Goal: Task Accomplishment & Management: Use online tool/utility

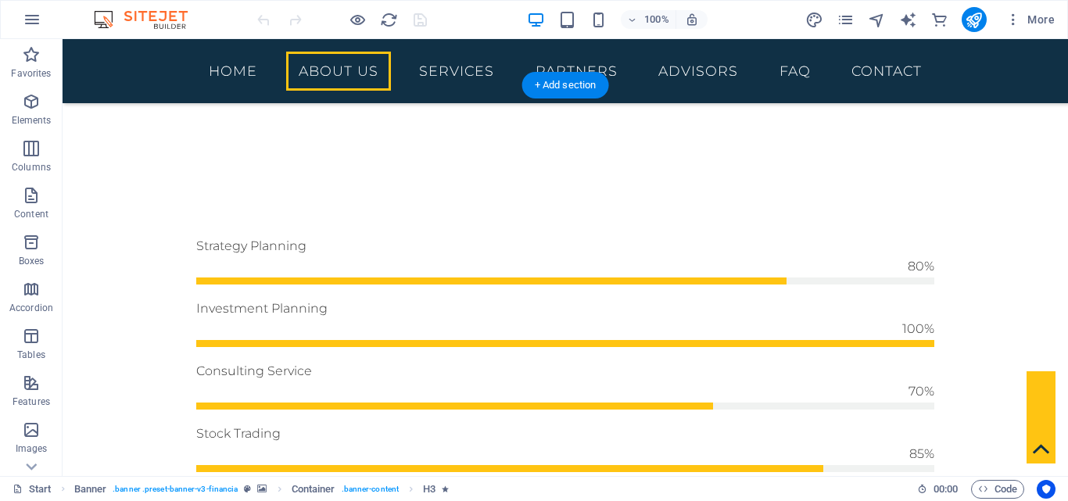
scroll to position [1297, 0]
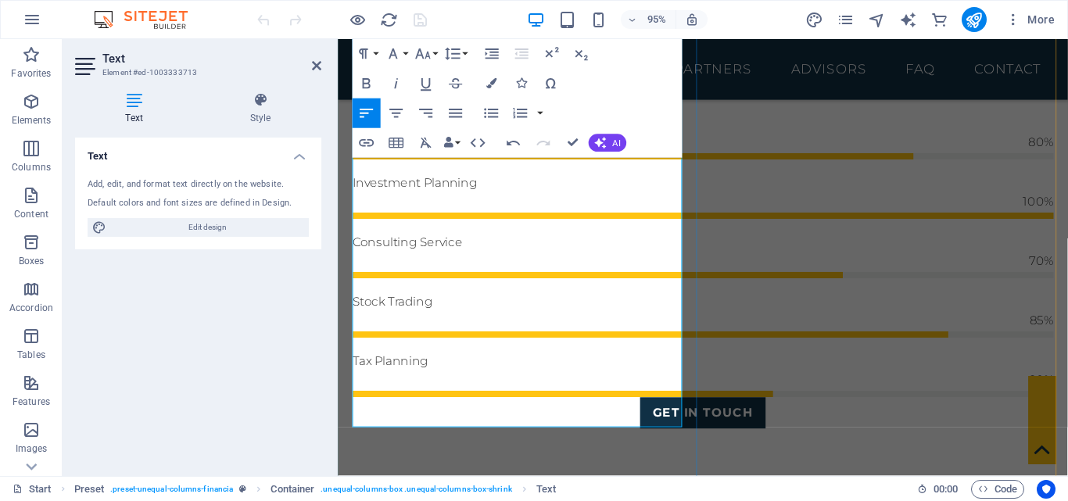
scroll to position [1383, 0]
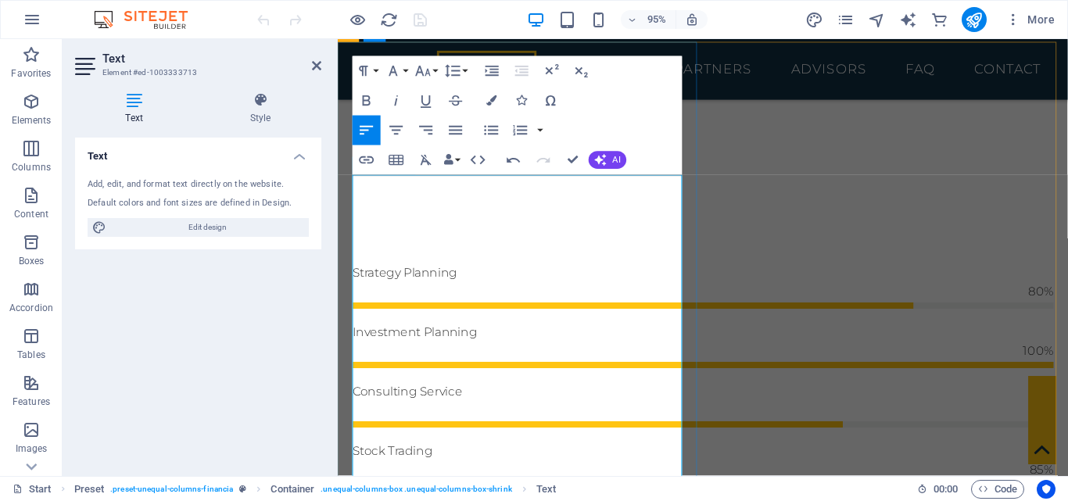
scroll to position [1149, 0]
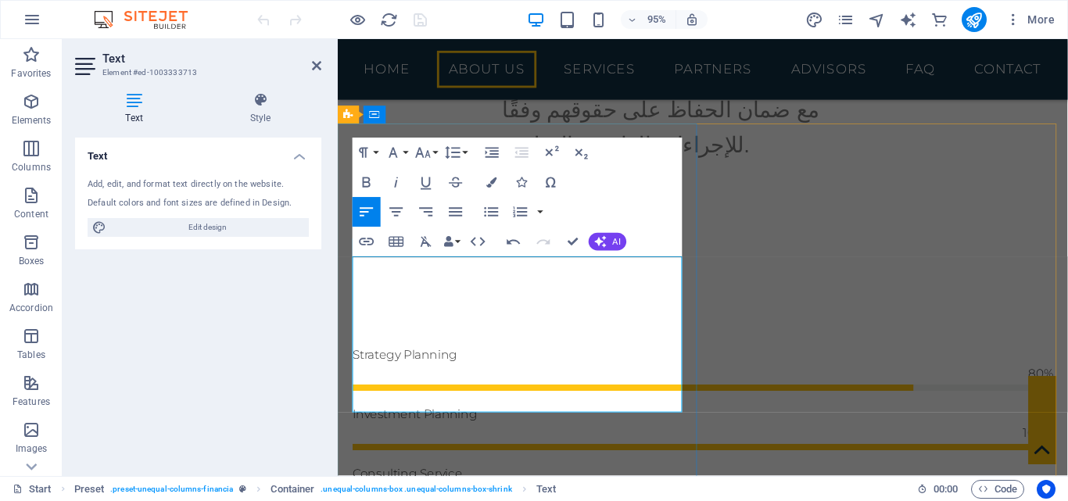
scroll to position [5010, -2]
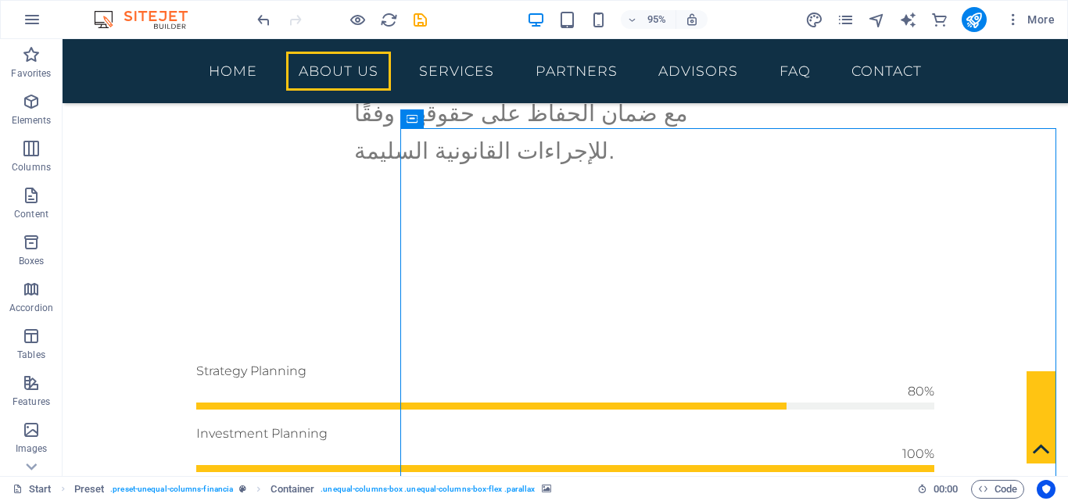
scroll to position [1132, 0]
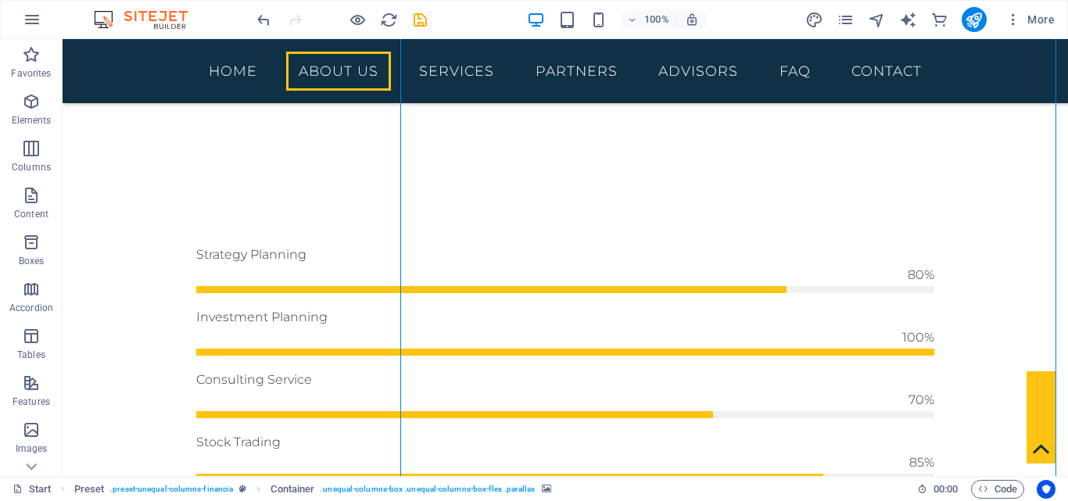
scroll to position [1210, 0]
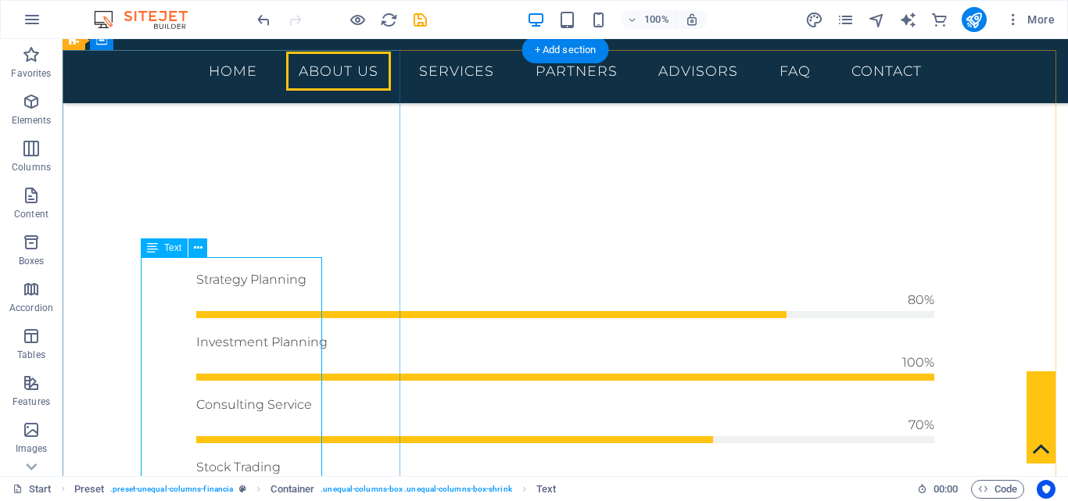
scroll to position [1288, 0]
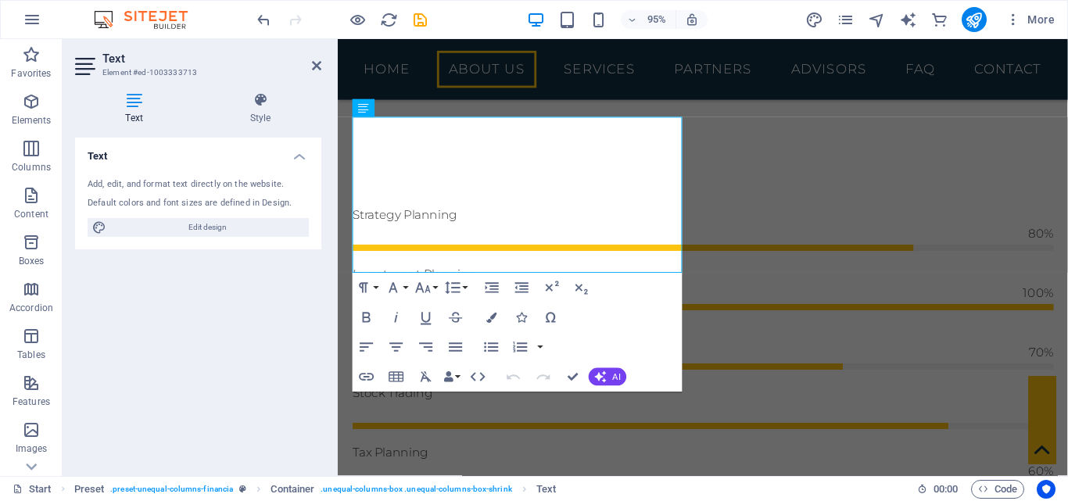
click at [273, 245] on div "Add, edit, and format text directly on the website. Default colors and font siz…" at bounding box center [198, 208] width 246 height 84
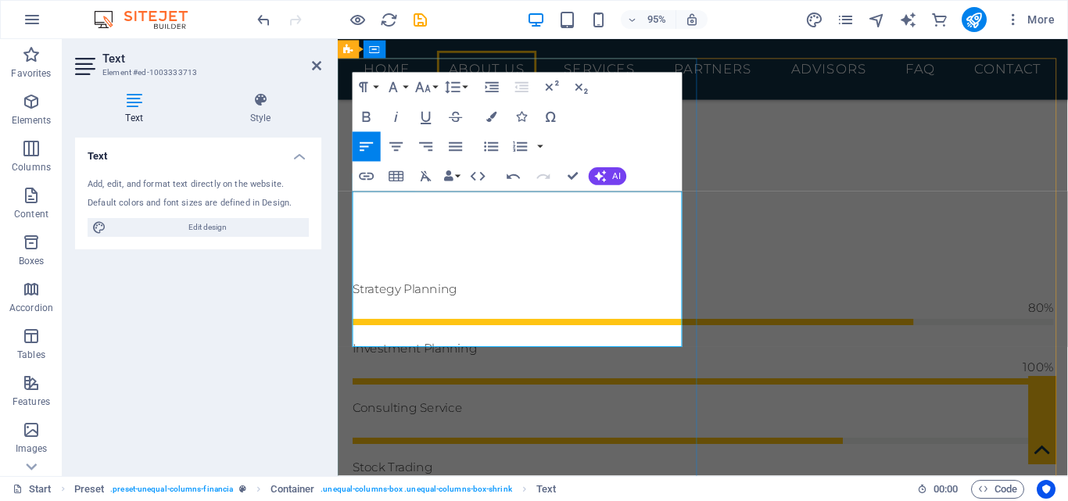
drag, startPoint x: 582, startPoint y: 256, endPoint x: 548, endPoint y: 253, distance: 34.5
drag, startPoint x: 499, startPoint y: 259, endPoint x: 363, endPoint y: 257, distance: 136.0
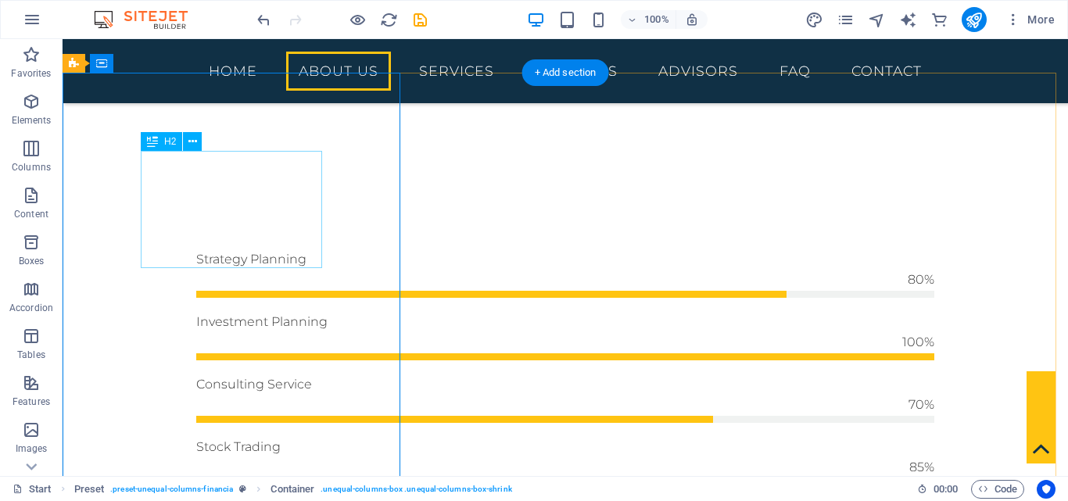
scroll to position [1265, 0]
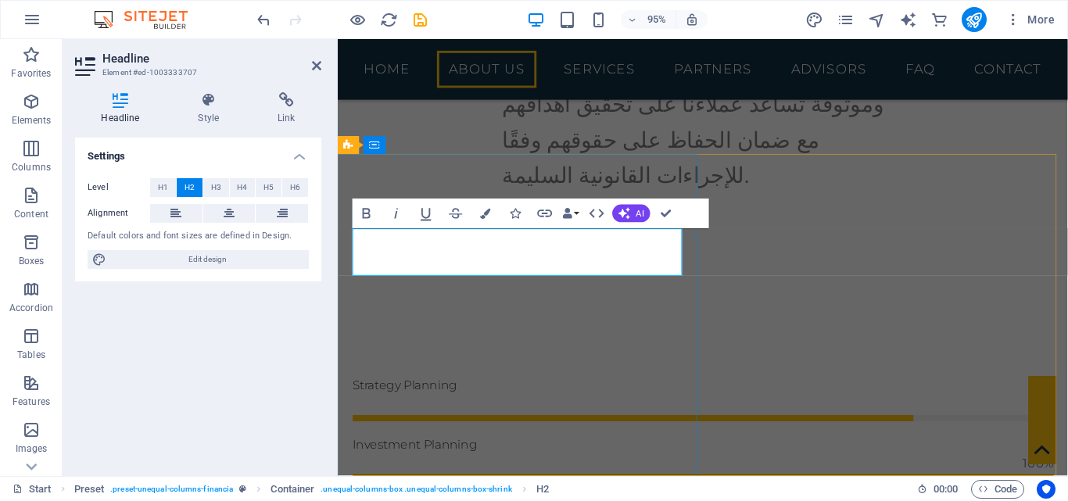
scroll to position [20, -3]
drag, startPoint x: 570, startPoint y: 263, endPoint x: 481, endPoint y: 262, distance: 88.3
click at [739, 129] on div "نبذة عن مؤسسة موحامي تقدم مؤسسة موحامي مجموعة شاملة من الخدمات القانونية للمؤسس…" at bounding box center [722, 267] width 768 height 1040
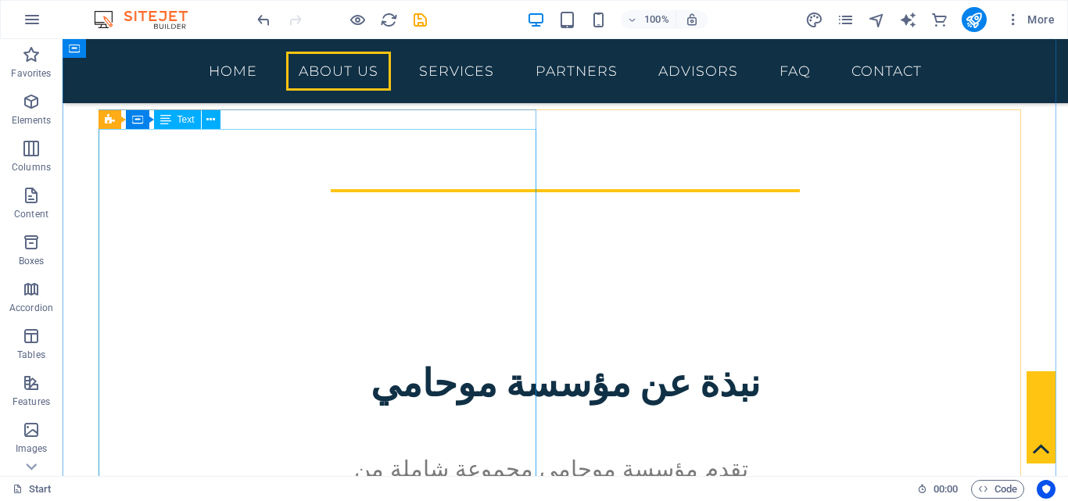
scroll to position [387, 0]
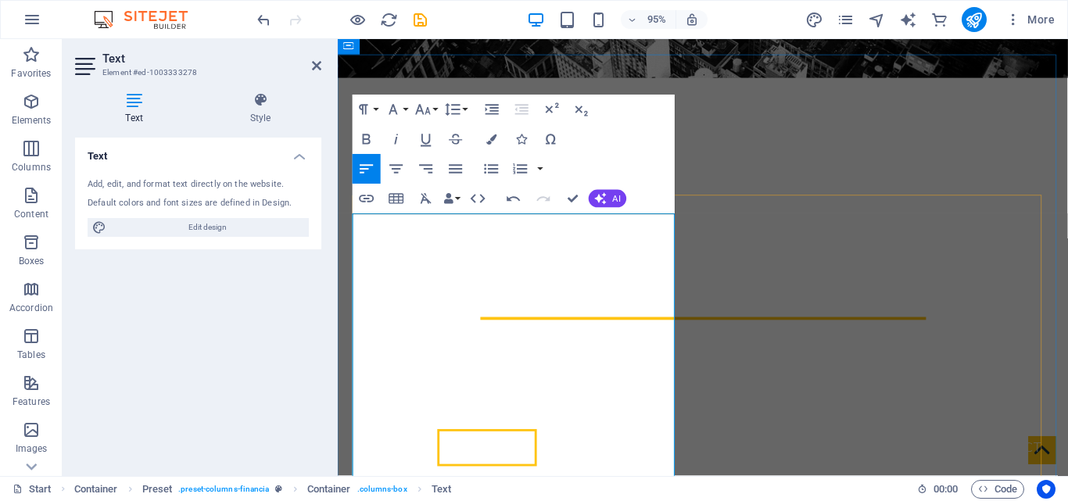
scroll to position [465, 0]
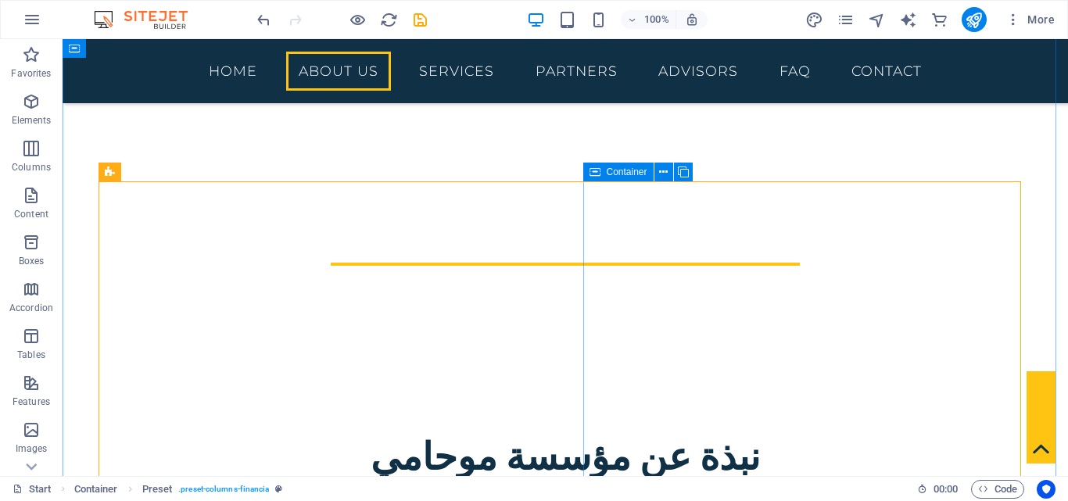
scroll to position [451, 0]
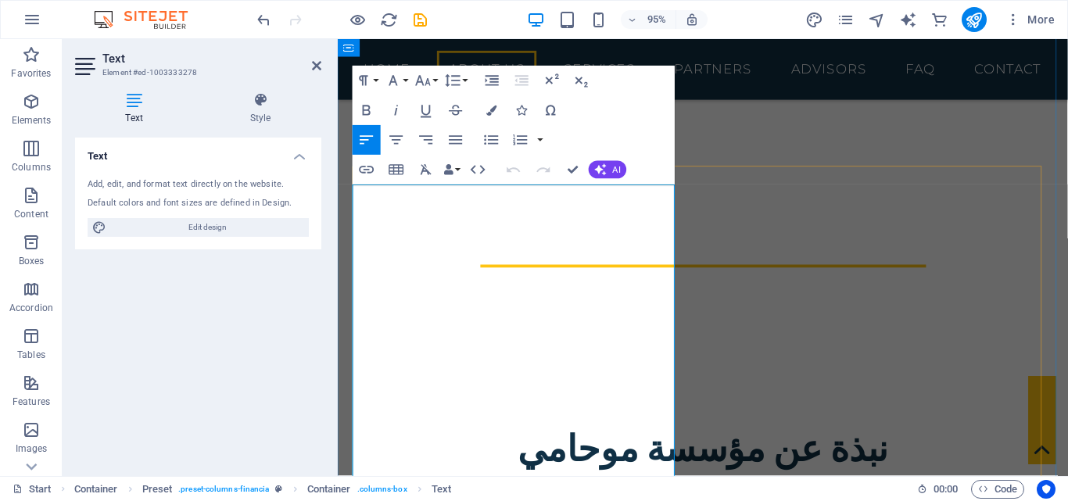
scroll to position [630, 0]
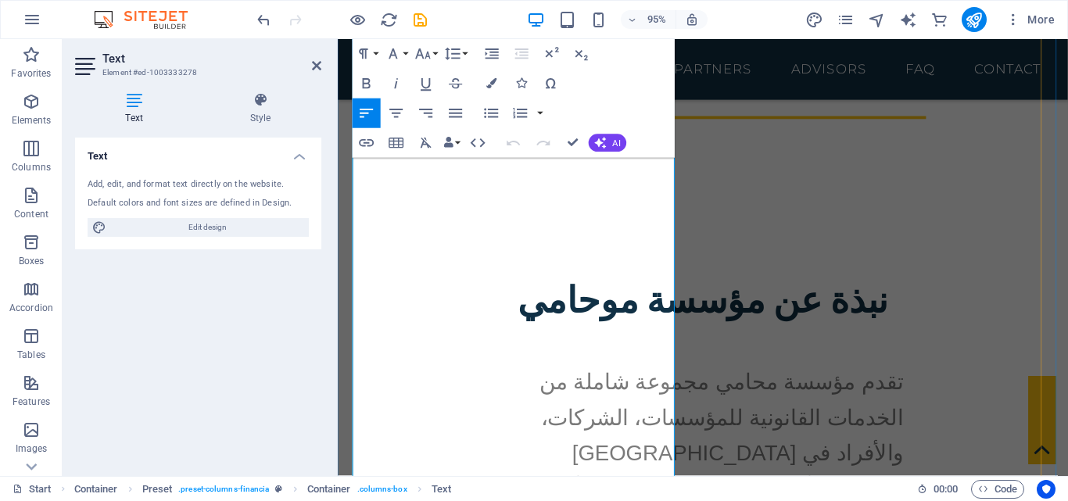
drag, startPoint x: 473, startPoint y: 312, endPoint x: 531, endPoint y: 421, distance: 123.8
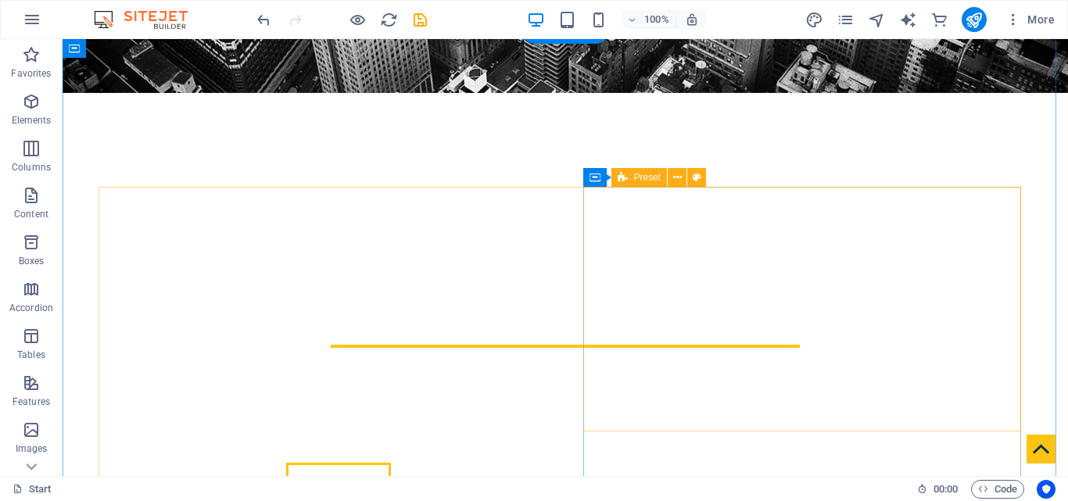
scroll to position [297, 0]
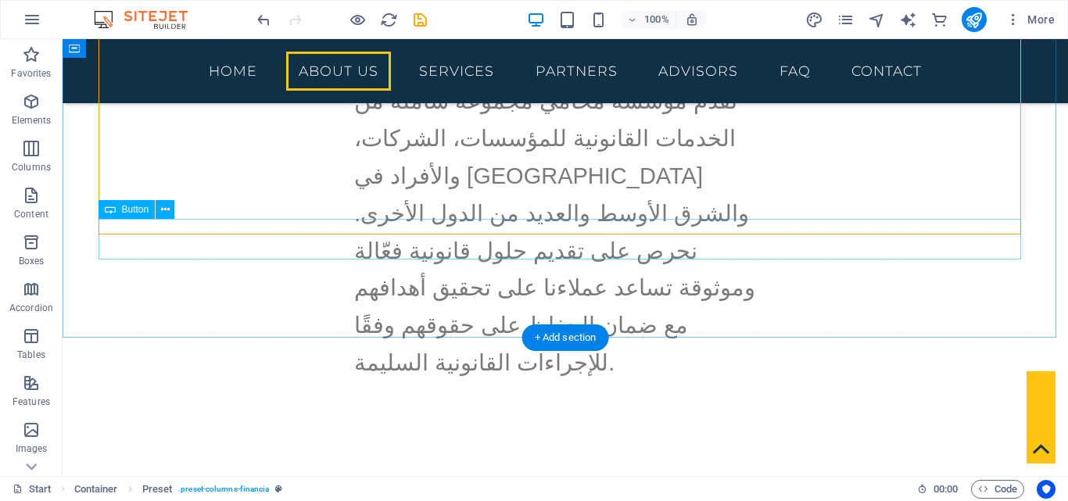
scroll to position [844, 0]
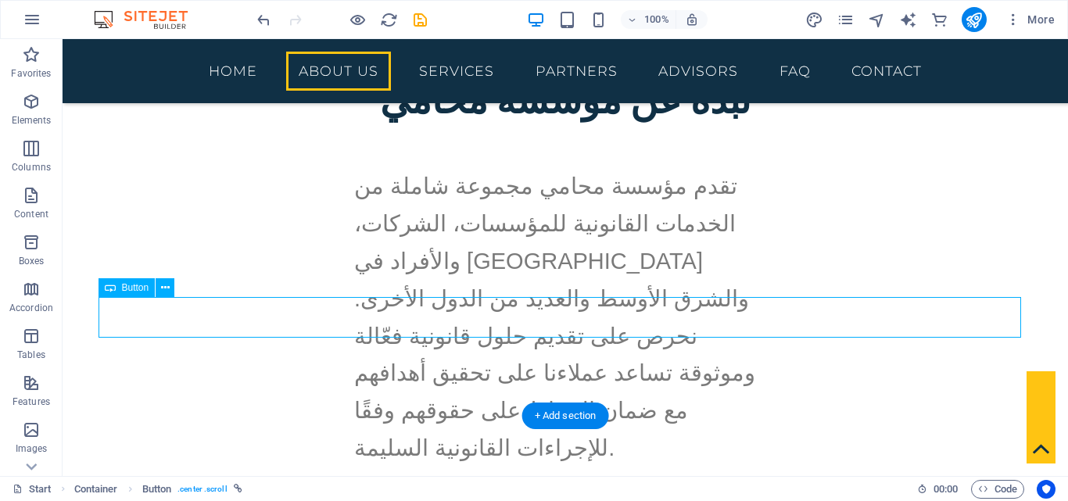
scroll to position [858, 0]
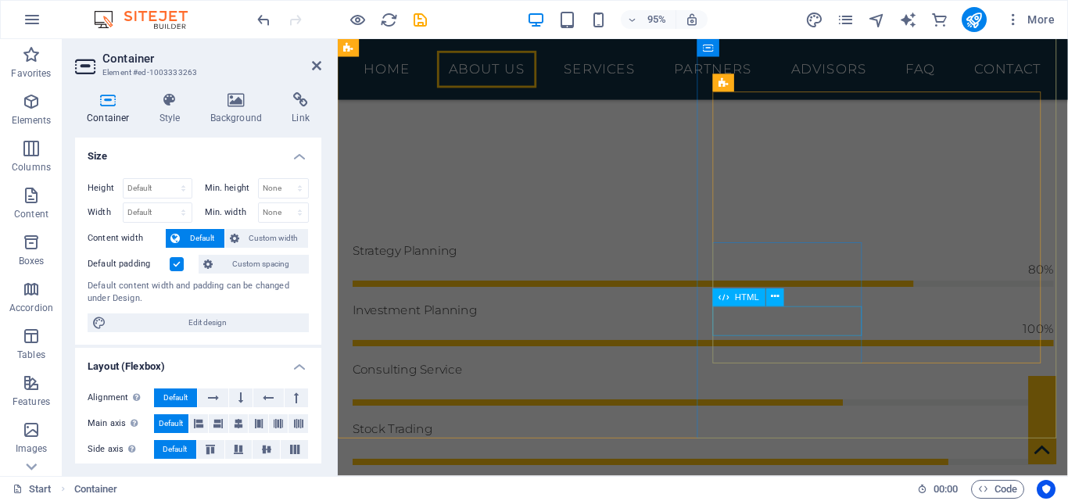
scroll to position [1254, 0]
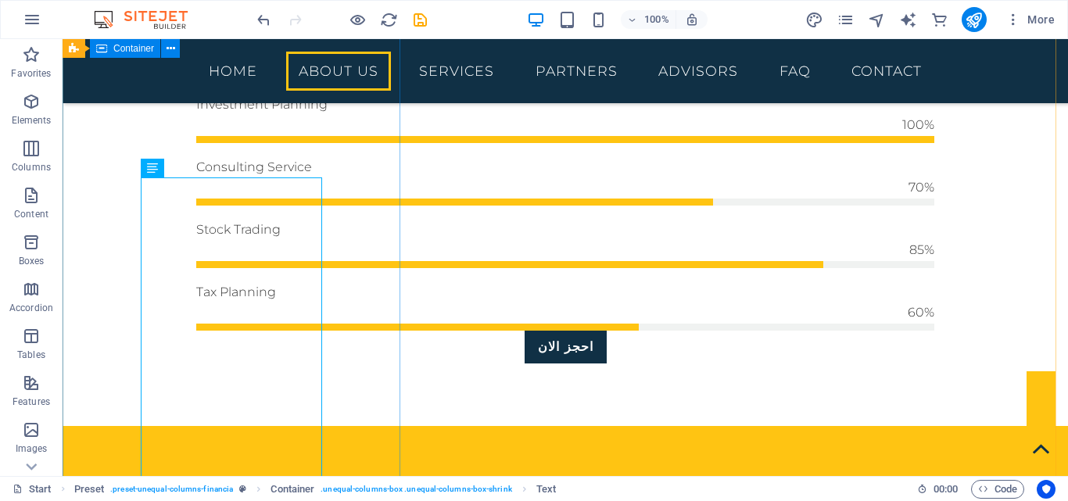
scroll to position [1488, 0]
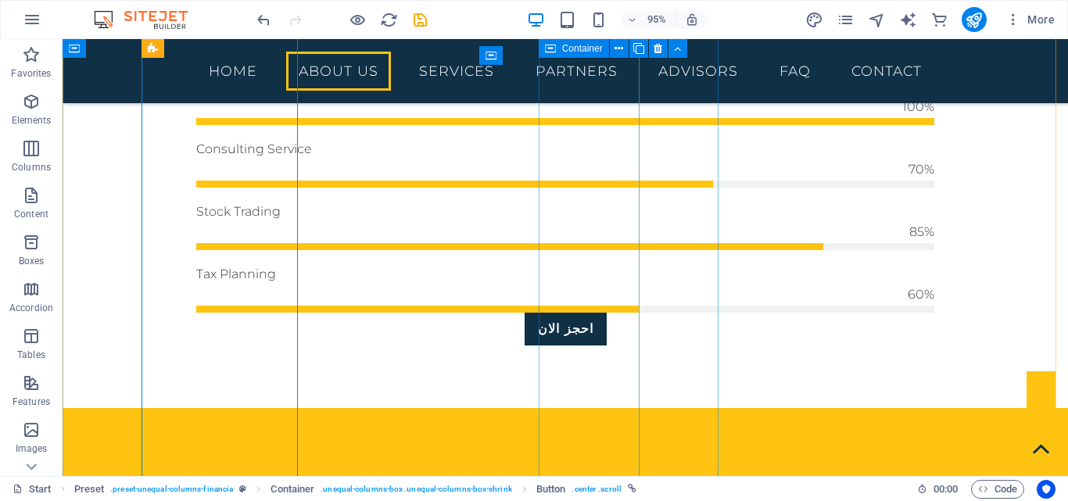
drag, startPoint x: 558, startPoint y: 171, endPoint x: 606, endPoint y: 181, distance: 48.7
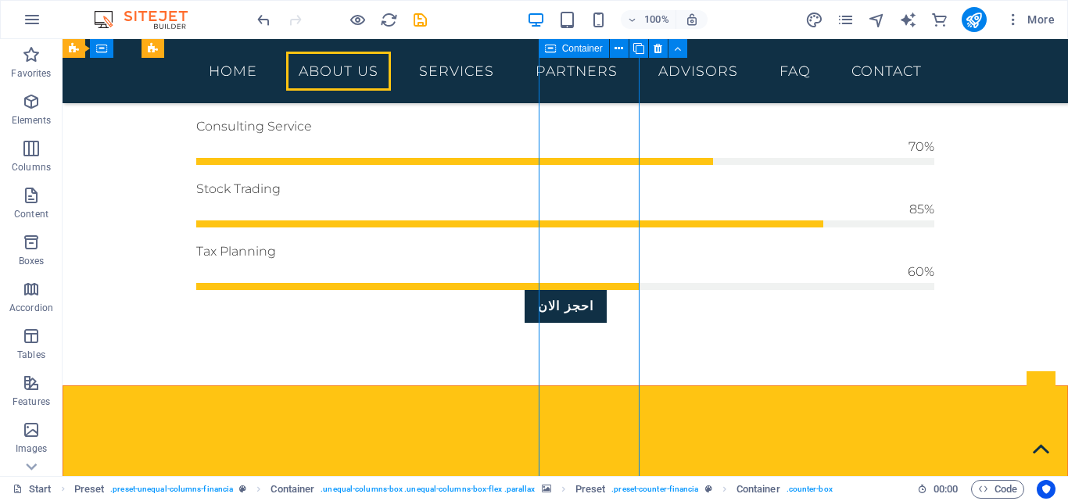
drag, startPoint x: 445, startPoint y: 248, endPoint x: 413, endPoint y: 256, distance: 33.2
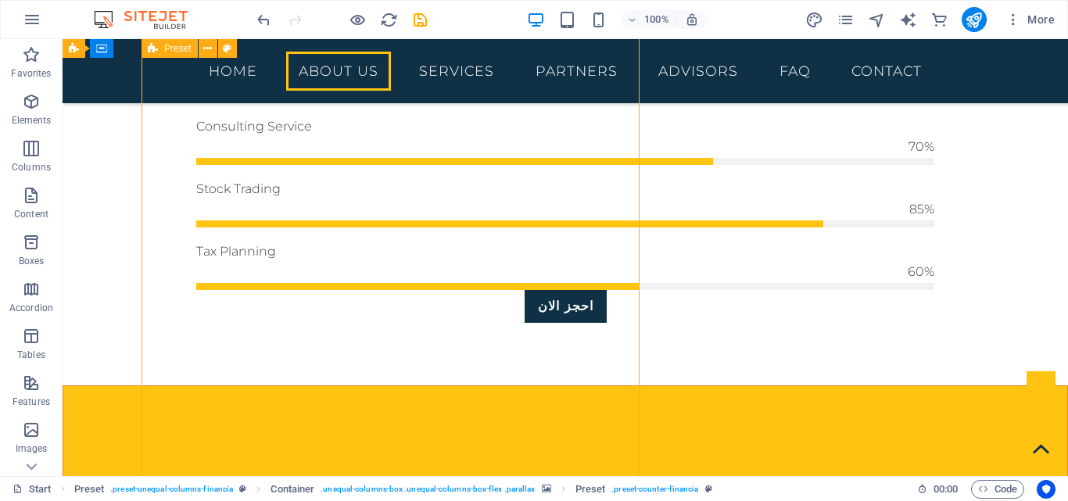
drag, startPoint x: 515, startPoint y: 256, endPoint x: 430, endPoint y: 267, distance: 85.9
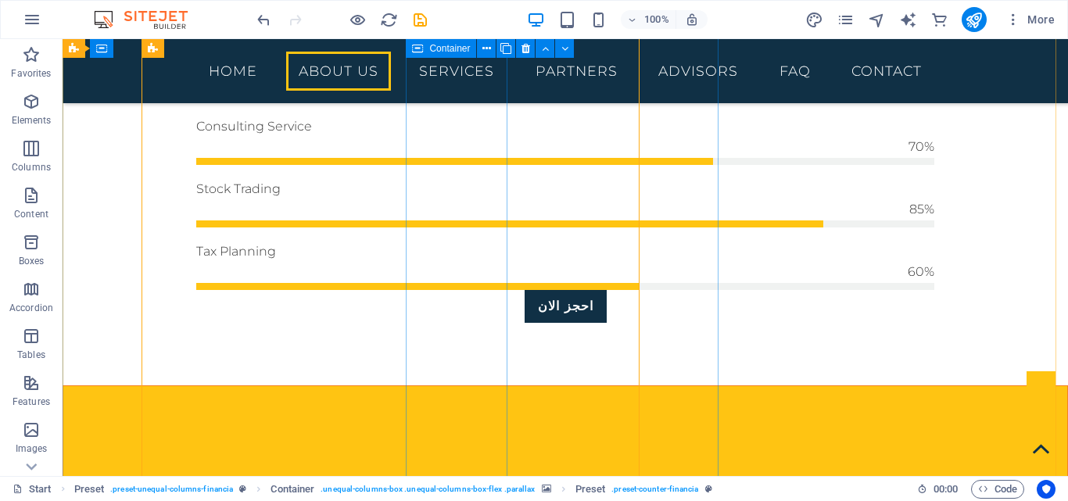
drag, startPoint x: 275, startPoint y: 279, endPoint x: 256, endPoint y: 274, distance: 19.3
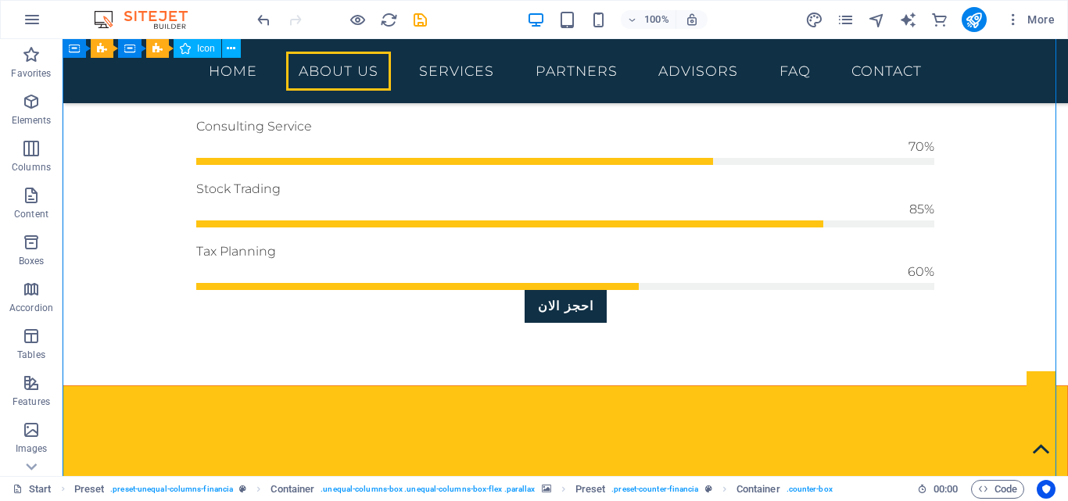
drag, startPoint x: 256, startPoint y: 274, endPoint x: 240, endPoint y: 271, distance: 16.7
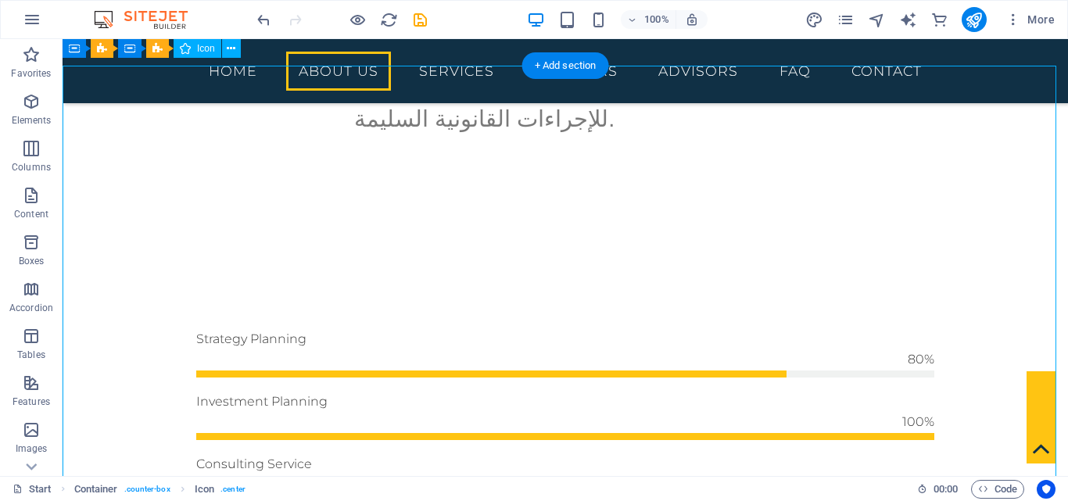
scroll to position [1060, 0]
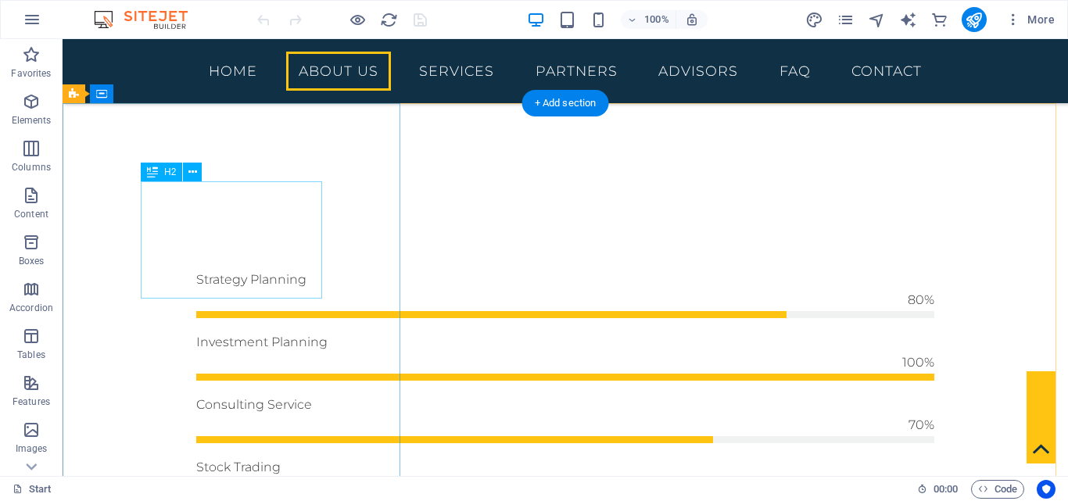
scroll to position [1313, 0]
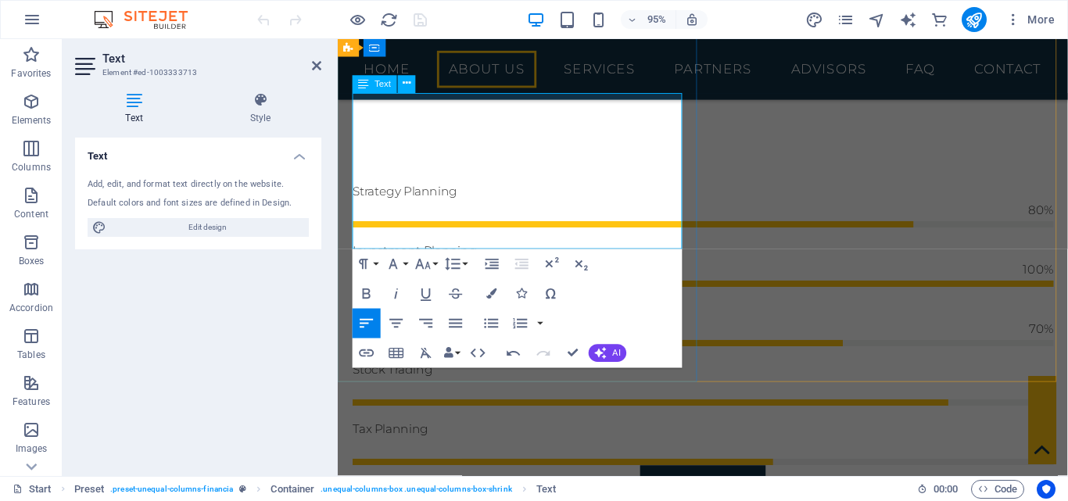
scroll to position [5579, -5]
drag, startPoint x: 581, startPoint y: 152, endPoint x: 549, endPoint y: 156, distance: 32.3
drag, startPoint x: 503, startPoint y: 154, endPoint x: 354, endPoint y: 163, distance: 148.7
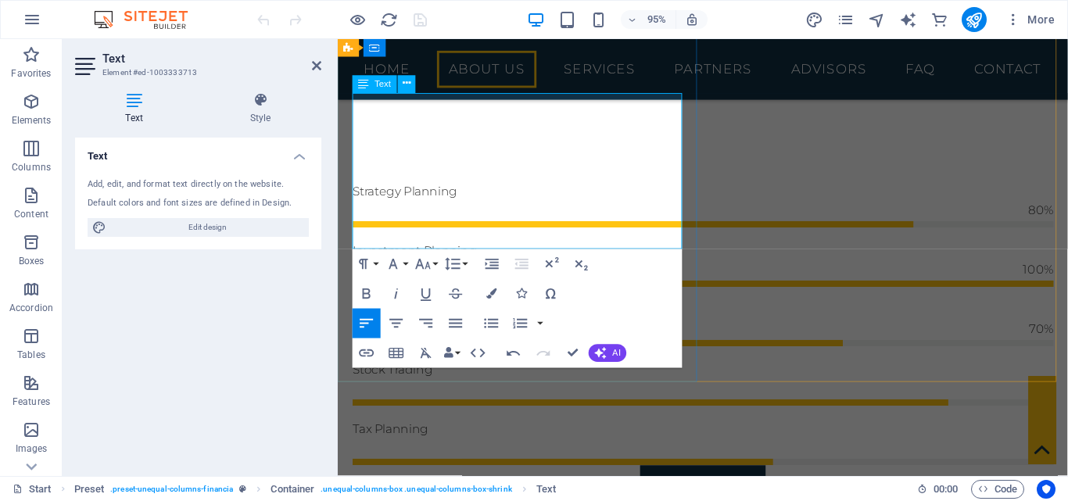
drag, startPoint x: 409, startPoint y: 202, endPoint x: 374, endPoint y: 208, distance: 35.7
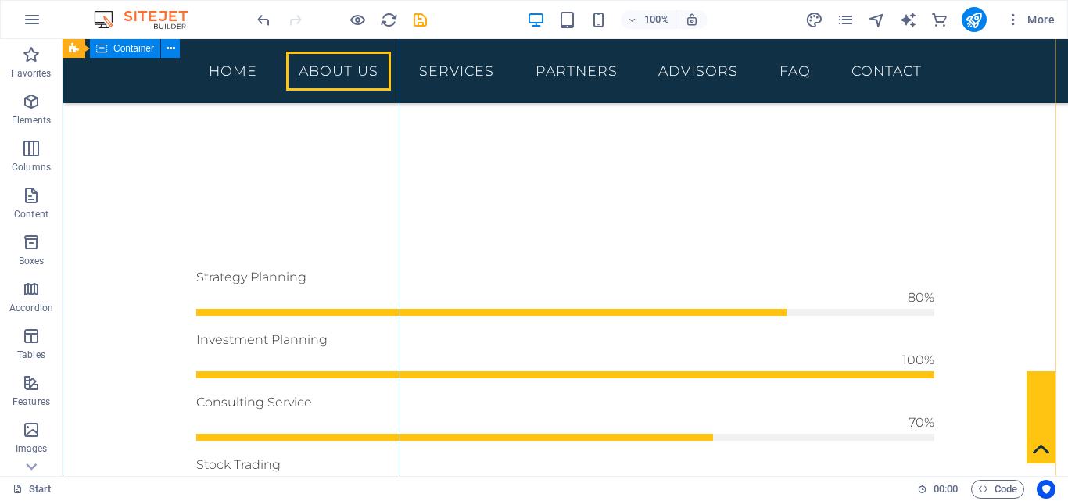
scroll to position [1208, 0]
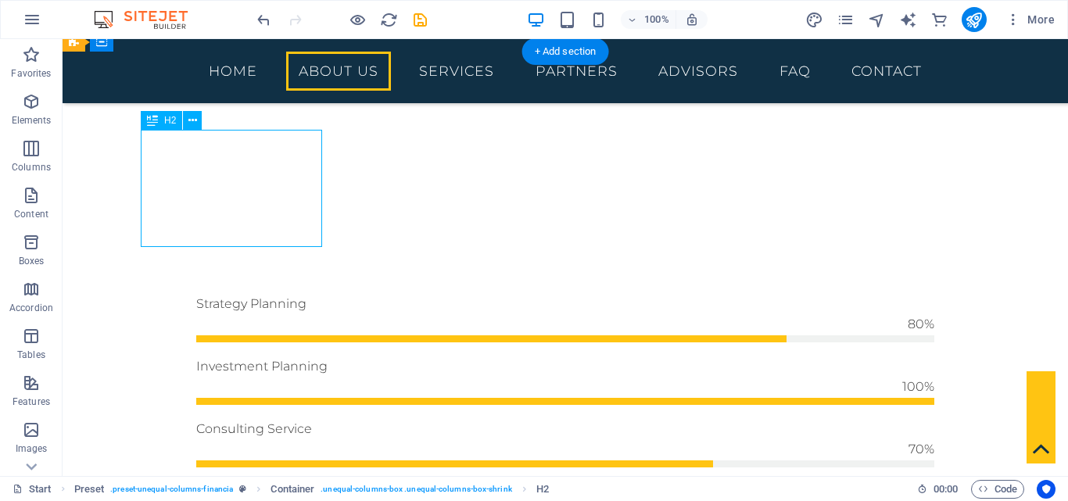
click at [284, 202] on div "Drag here to replace the existing content. Press “Ctrl” if you want to create a…" at bounding box center [565, 257] width 1005 height 437
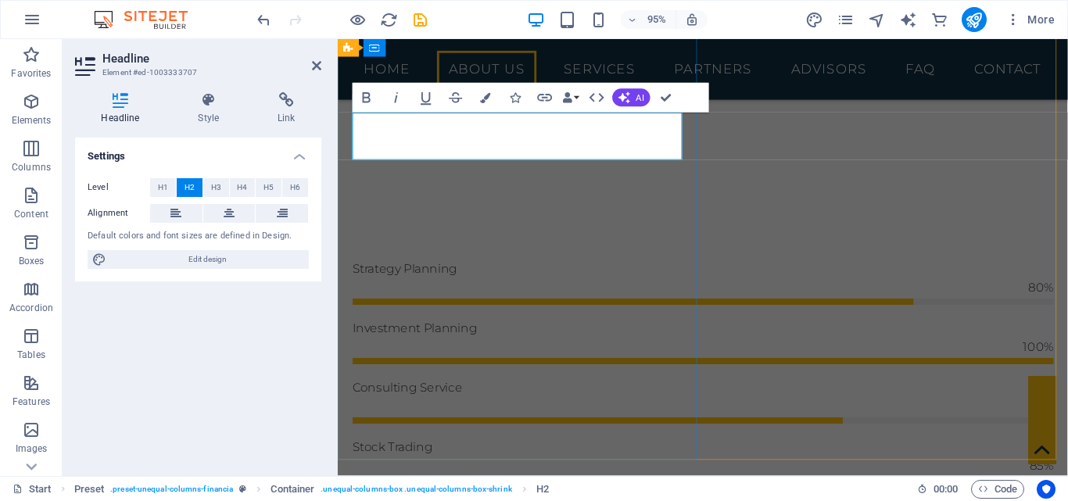
drag, startPoint x: 568, startPoint y: 147, endPoint x: 477, endPoint y: 152, distance: 91.6
drag, startPoint x: 602, startPoint y: 215, endPoint x: 865, endPoint y: 207, distance: 263.5
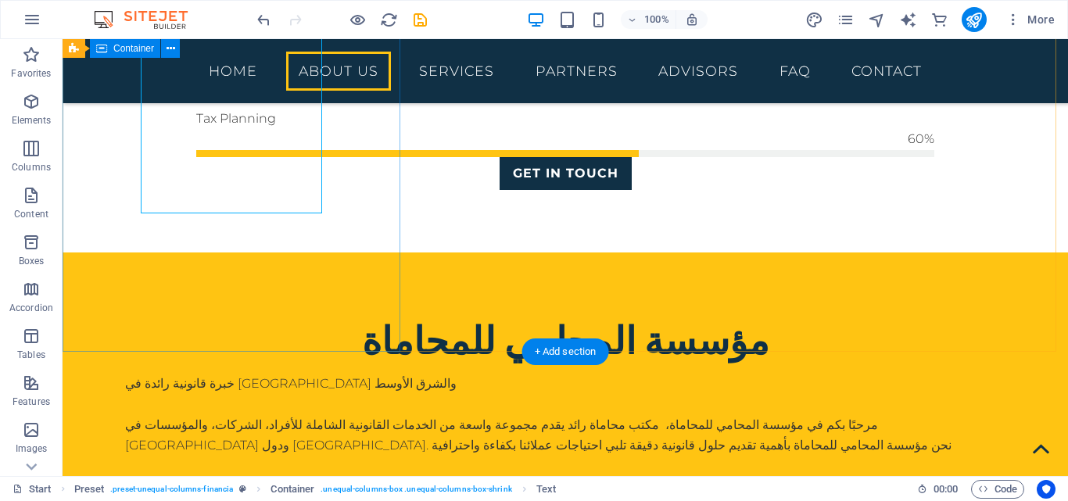
scroll to position [1622, 0]
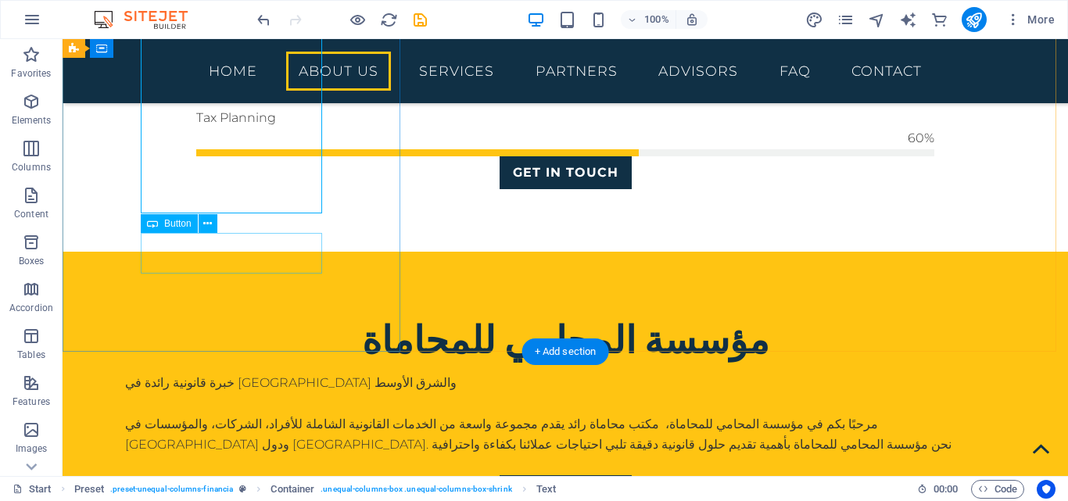
click at [263, 475] on div "Get in touch" at bounding box center [565, 491] width 880 height 33
click at [260, 475] on div "Get in touch" at bounding box center [565, 491] width 880 height 33
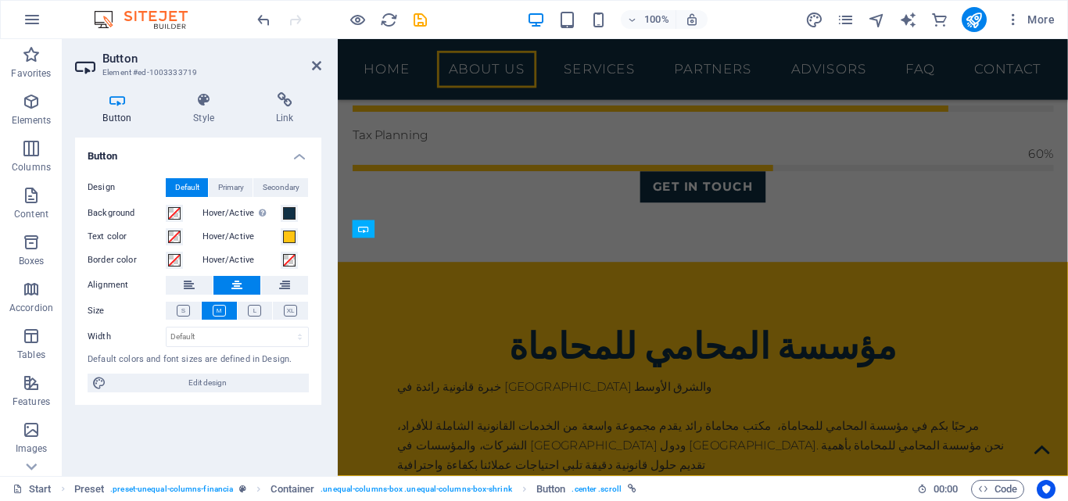
scroll to position [1344, 0]
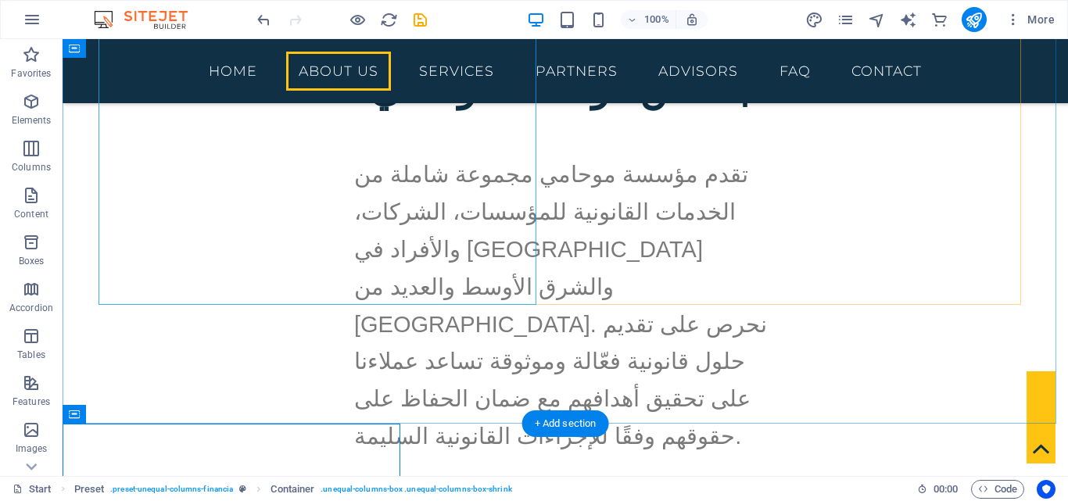
scroll to position [836, 0]
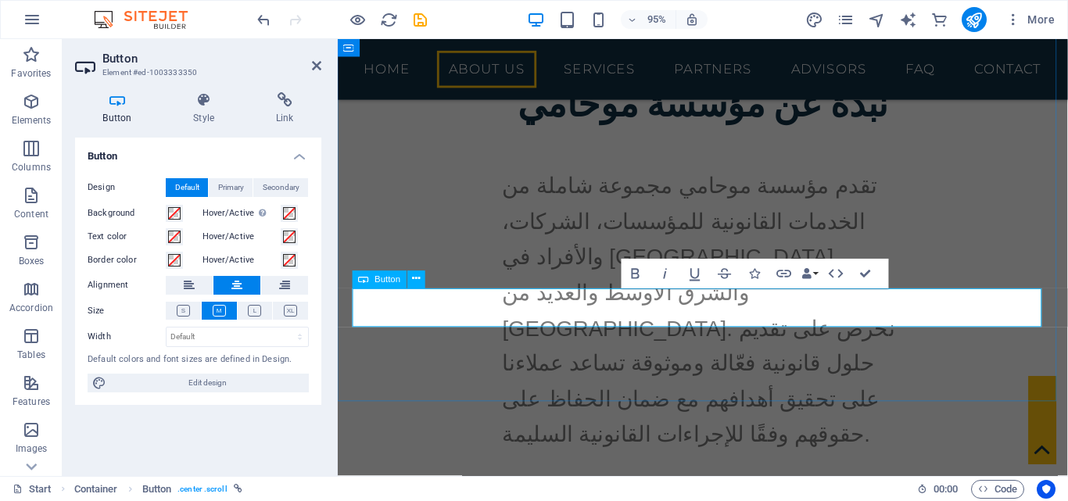
scroll to position [849, 0]
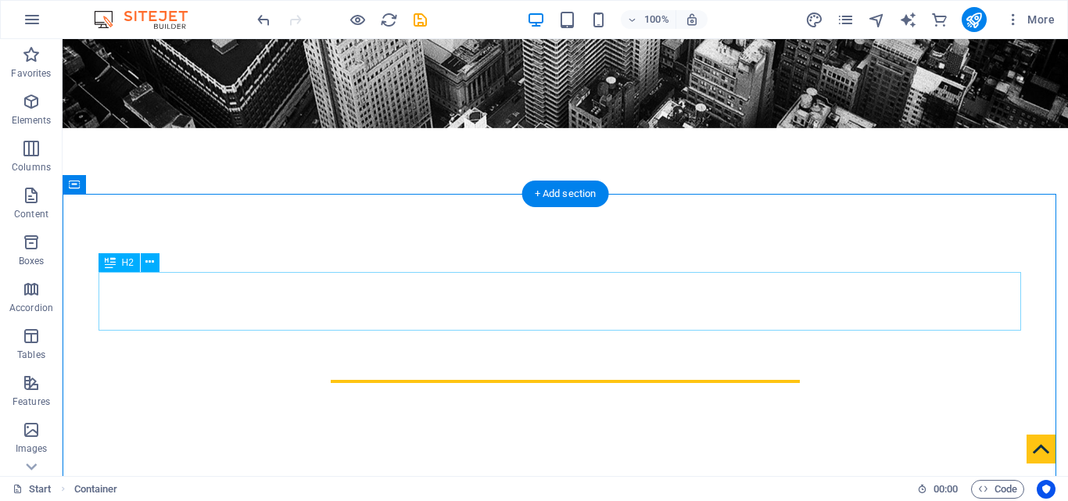
scroll to position [370, 0]
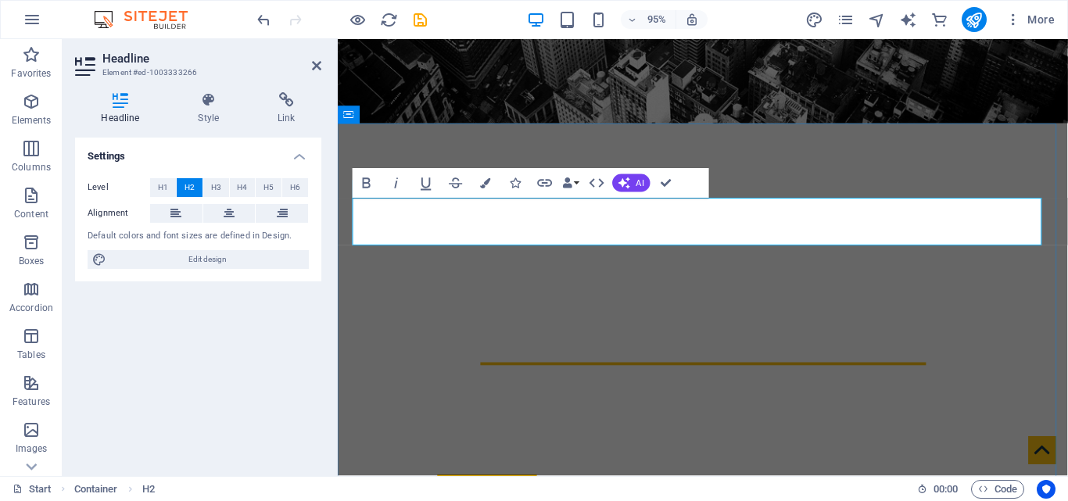
drag, startPoint x: 632, startPoint y: 238, endPoint x: 641, endPoint y: 239, distance: 8.7
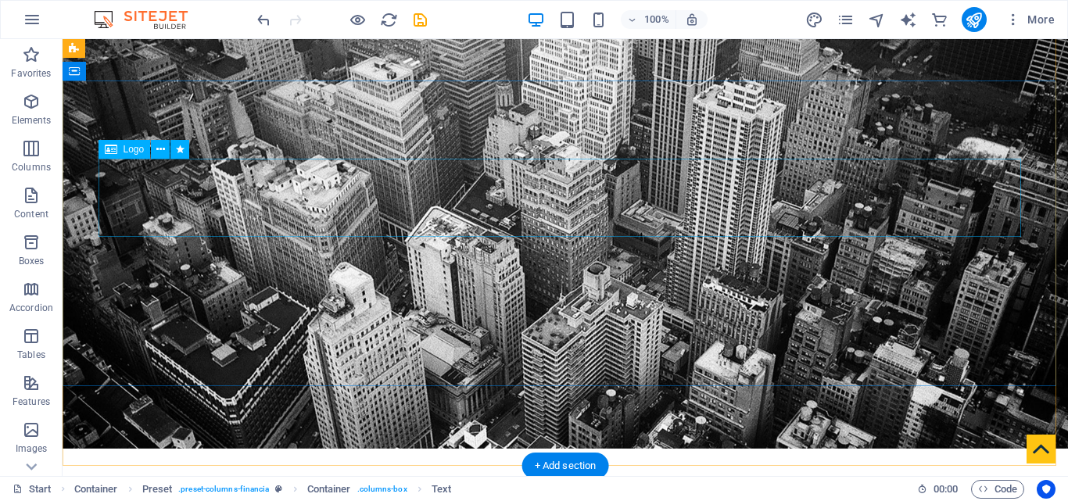
scroll to position [0, 0]
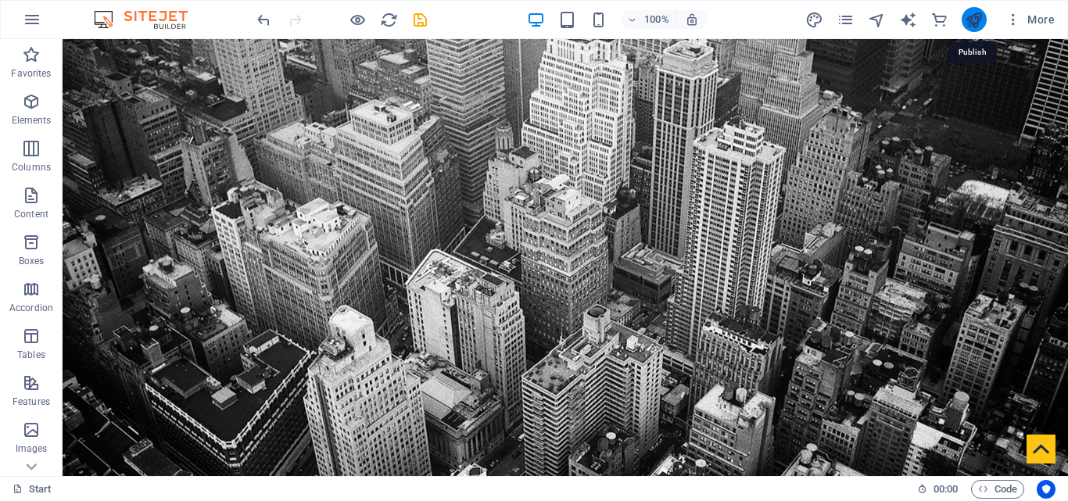
click at [972, 20] on icon "publish" at bounding box center [973, 20] width 18 height 18
checkbox input "false"
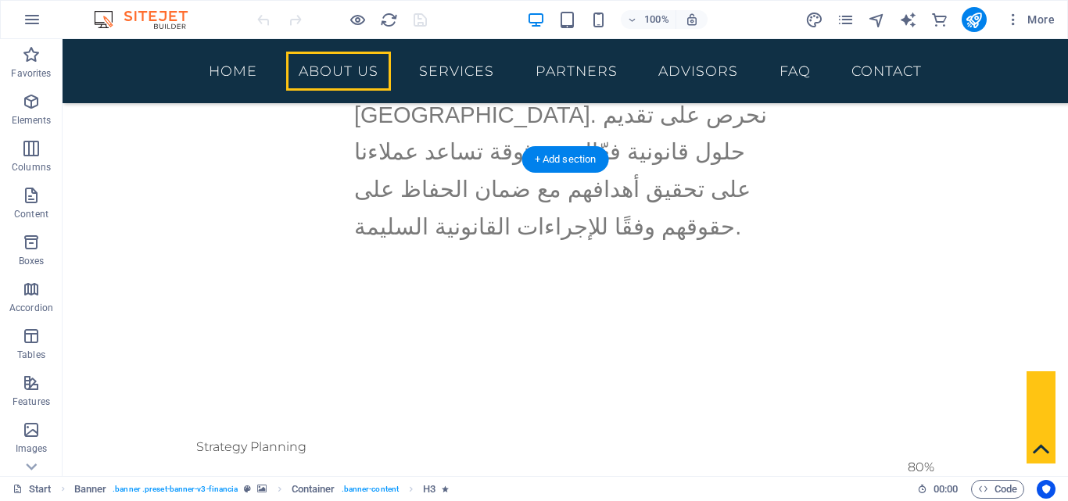
scroll to position [1000, 0]
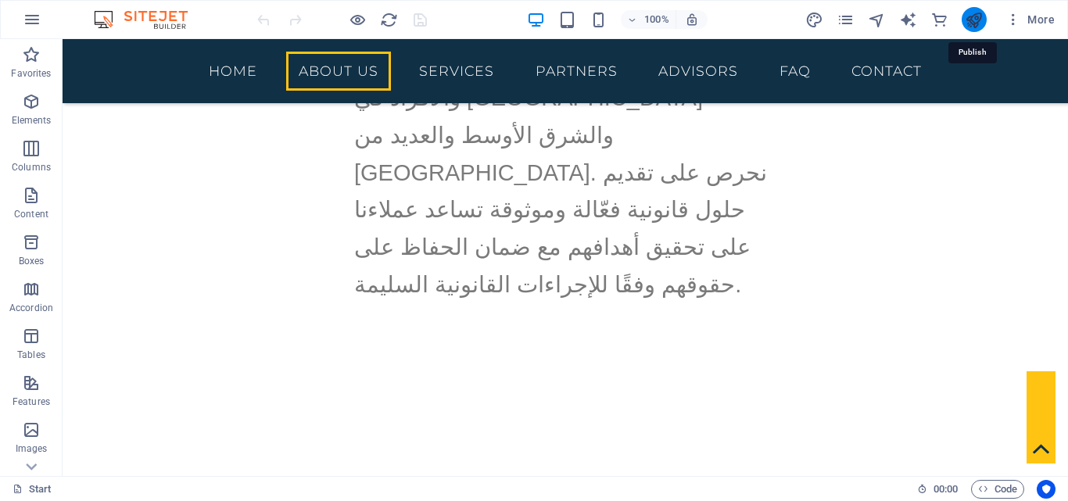
click at [979, 15] on icon "publish" at bounding box center [973, 20] width 18 height 18
